Goal: Transaction & Acquisition: Register for event/course

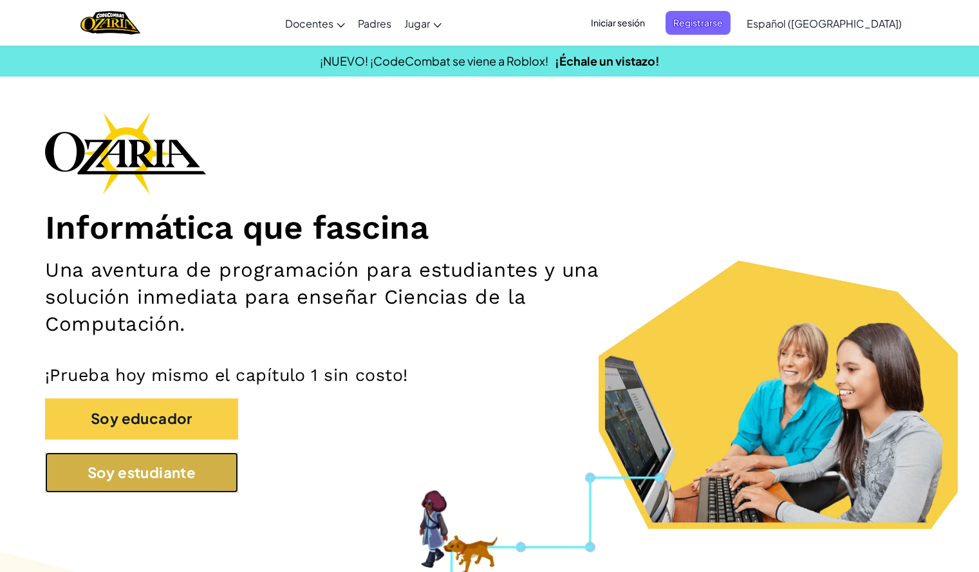
click at [186, 468] on button "Soy estudiante" at bounding box center [141, 473] width 193 height 41
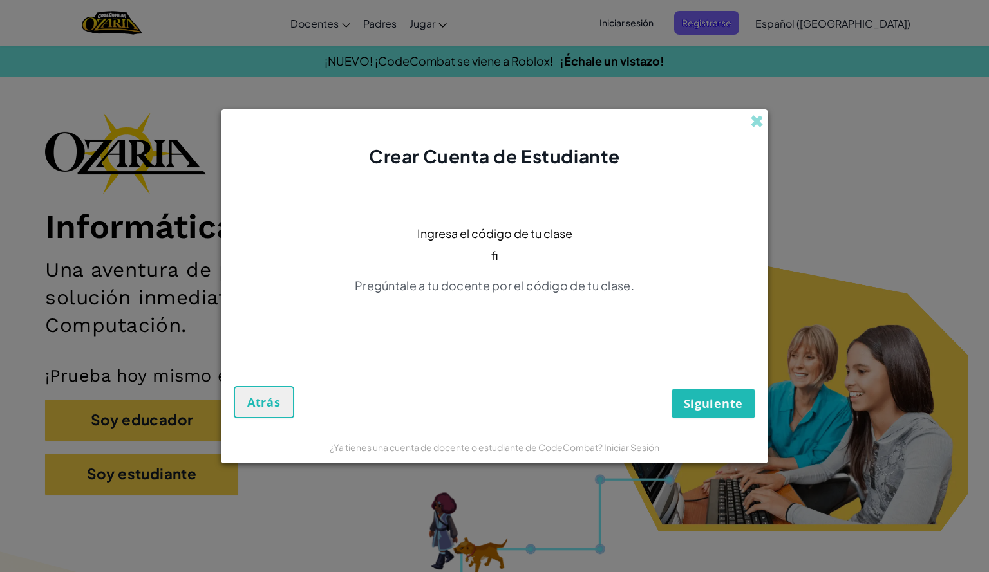
type input "f"
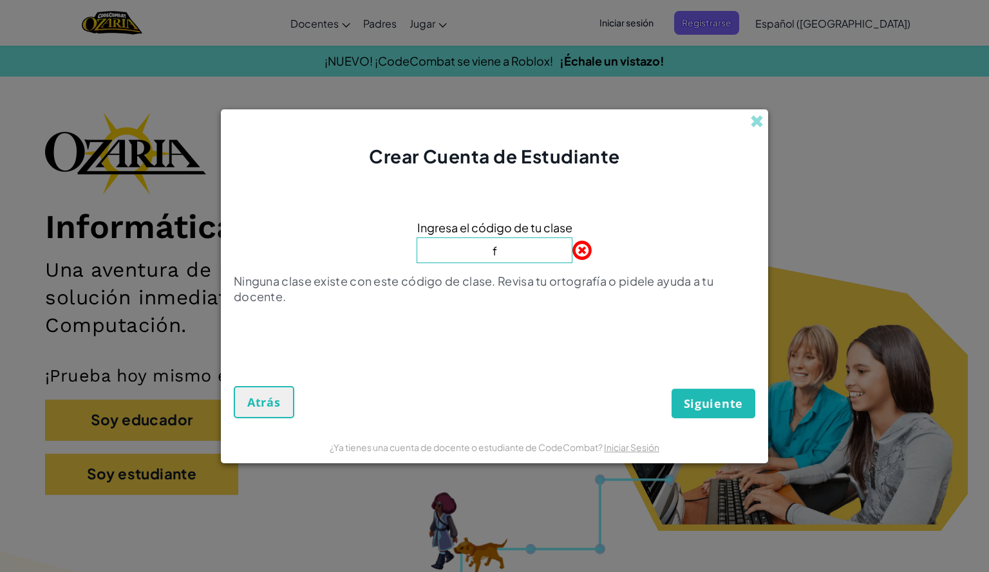
type input "FindBackThing"
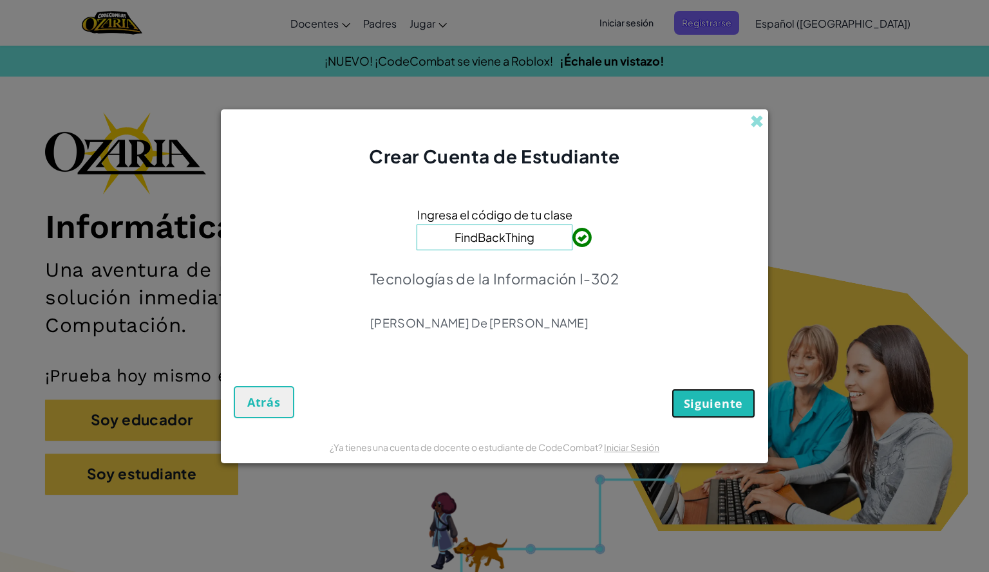
click at [699, 396] on span "Siguiente" at bounding box center [713, 403] width 59 height 15
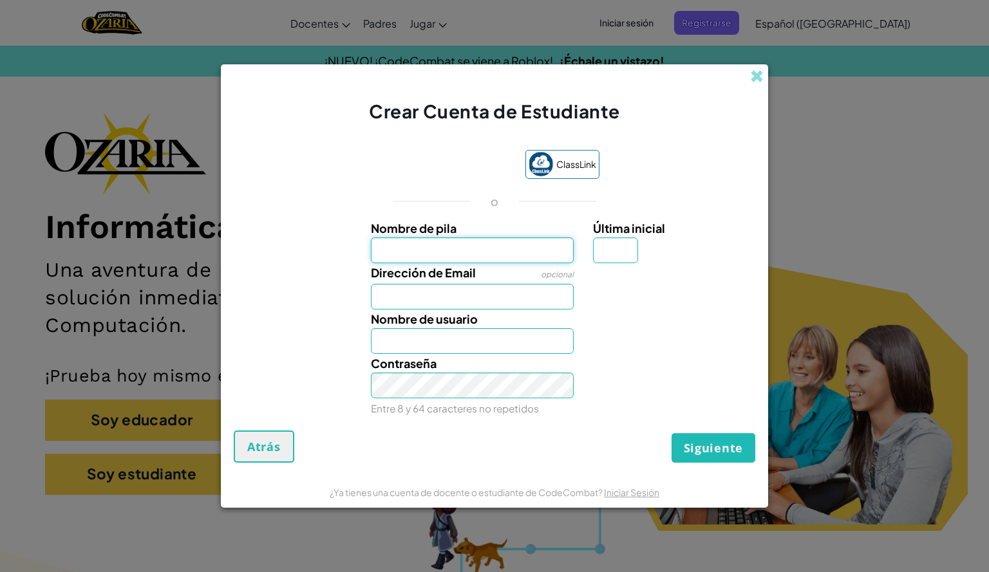
click at [464, 256] on input "Nombre de pila" at bounding box center [472, 251] width 203 height 26
click at [458, 252] on input "Nombre de pila" at bounding box center [472, 251] width 203 height 26
type input "Romai"
click at [623, 254] on input "Última inicial" at bounding box center [615, 251] width 45 height 26
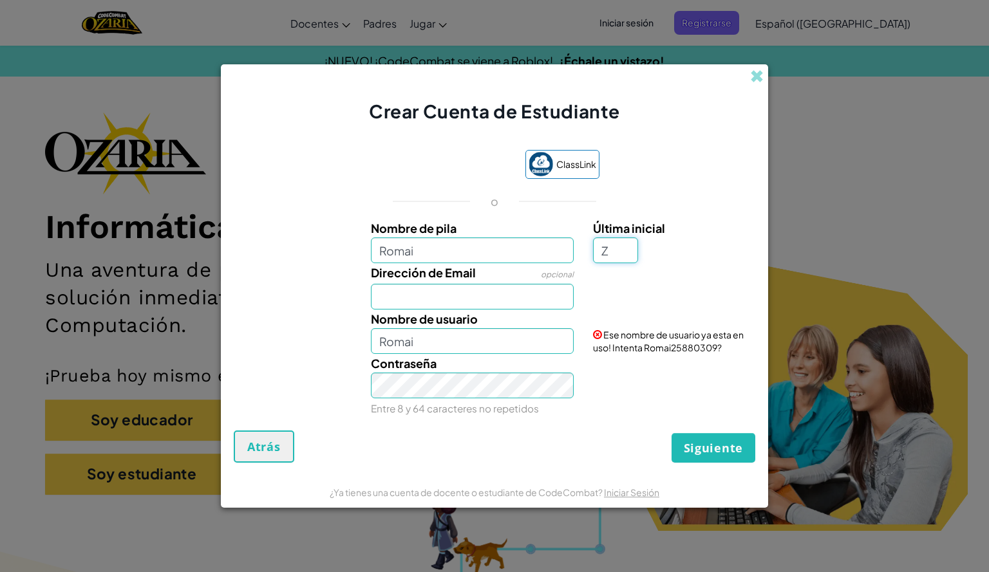
type input "Z"
type input "RomaiZ"
click at [420, 295] on input "Dirección de Email" at bounding box center [472, 297] width 203 height 26
type input "[EMAIL_ADDRESS][DOMAIN_NAME]"
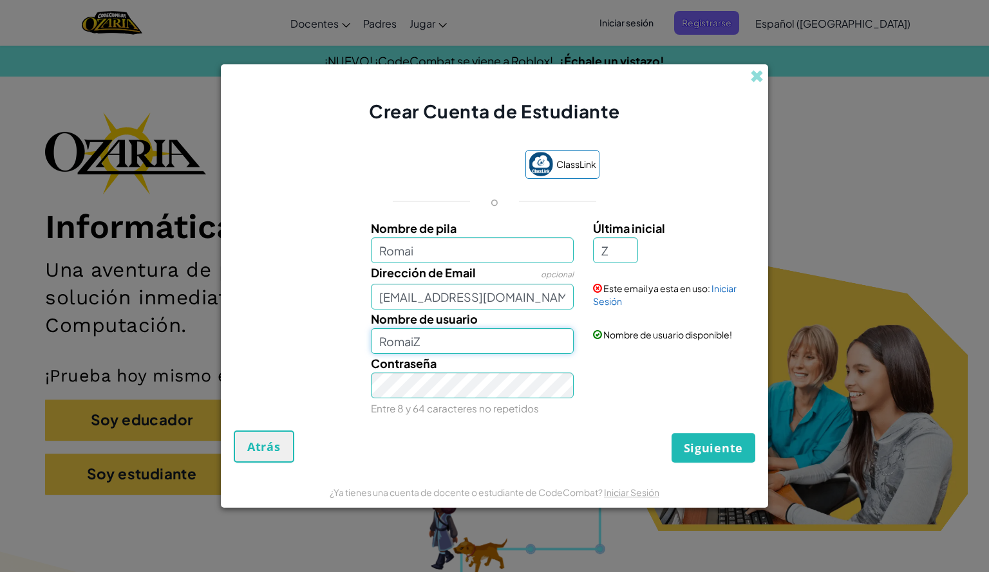
click at [448, 337] on input "RomaiZ" at bounding box center [472, 341] width 203 height 26
click at [722, 290] on link "Iniciar Sesión" at bounding box center [665, 295] width 144 height 24
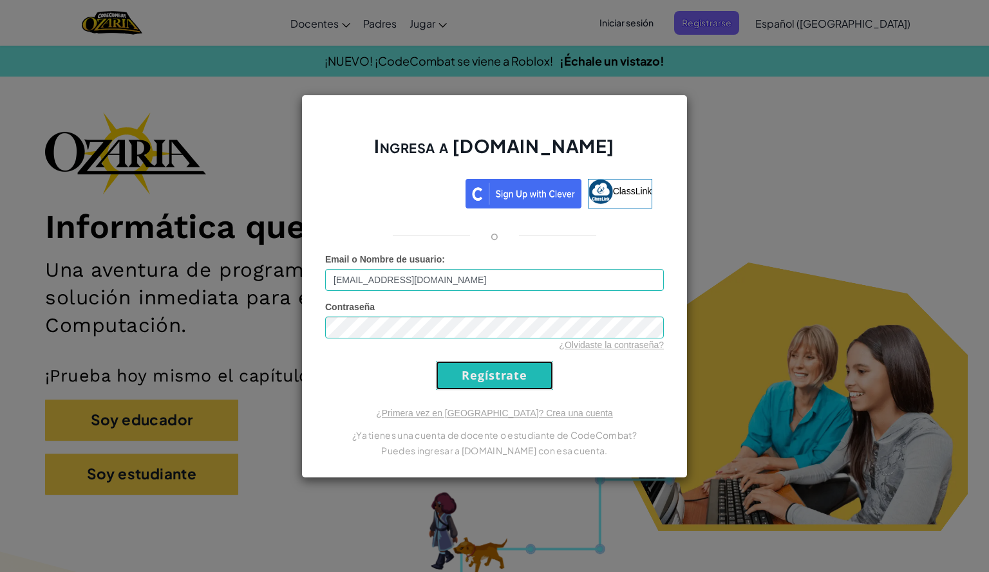
click at [472, 366] on input "Regístrate" at bounding box center [494, 375] width 117 height 29
